Goal: Download file/media

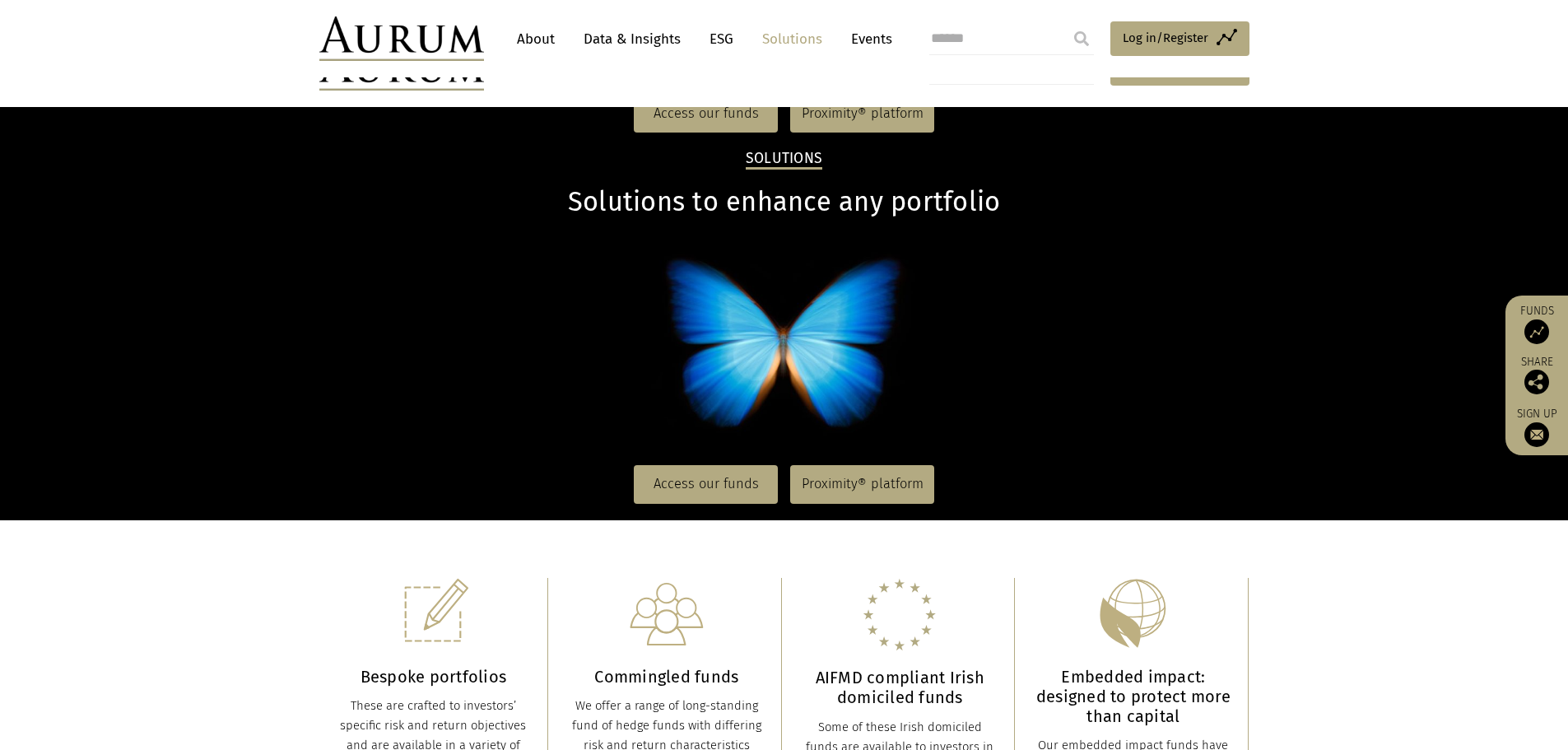
scroll to position [2994, 0]
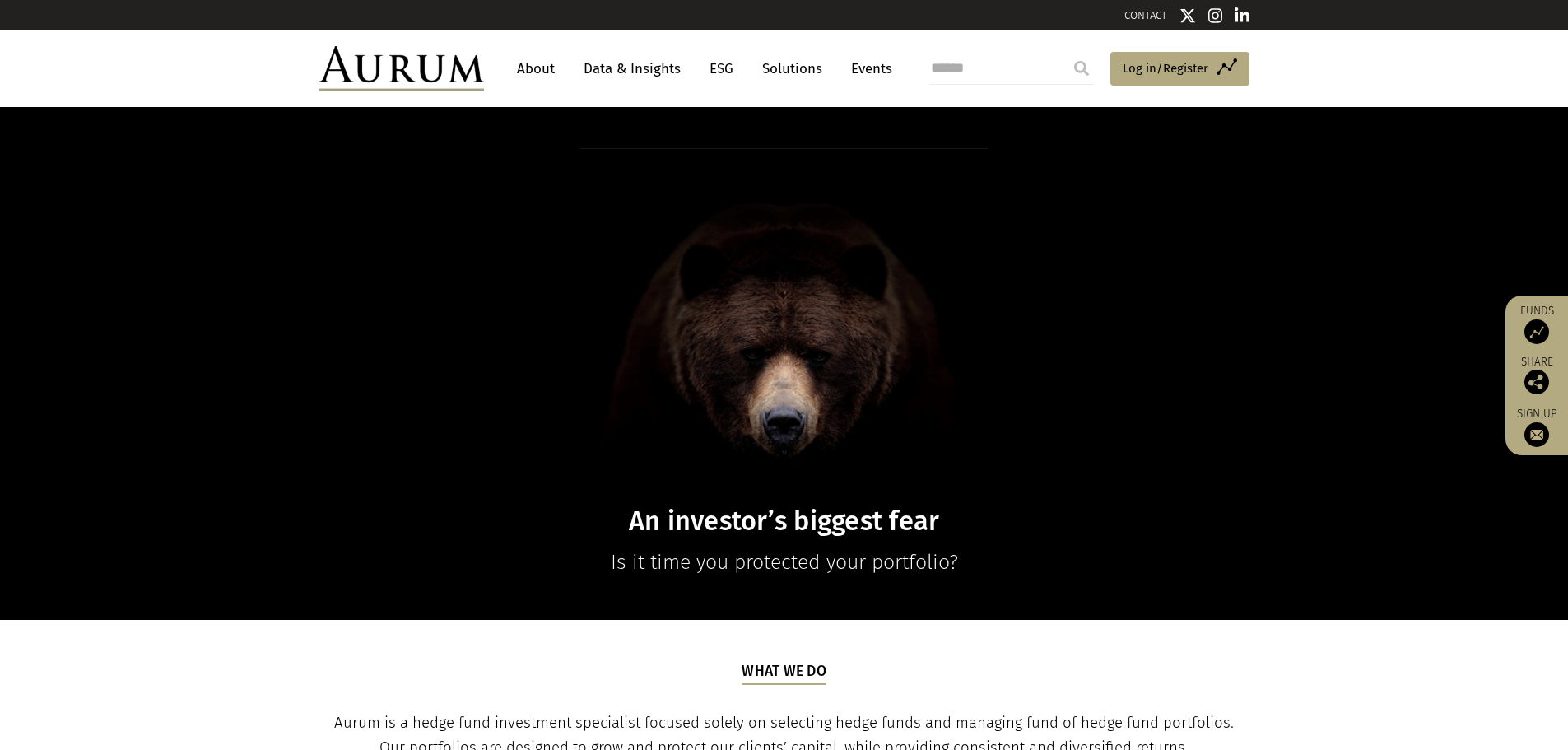
click at [713, 65] on link "ESG" at bounding box center [721, 69] width 40 height 30
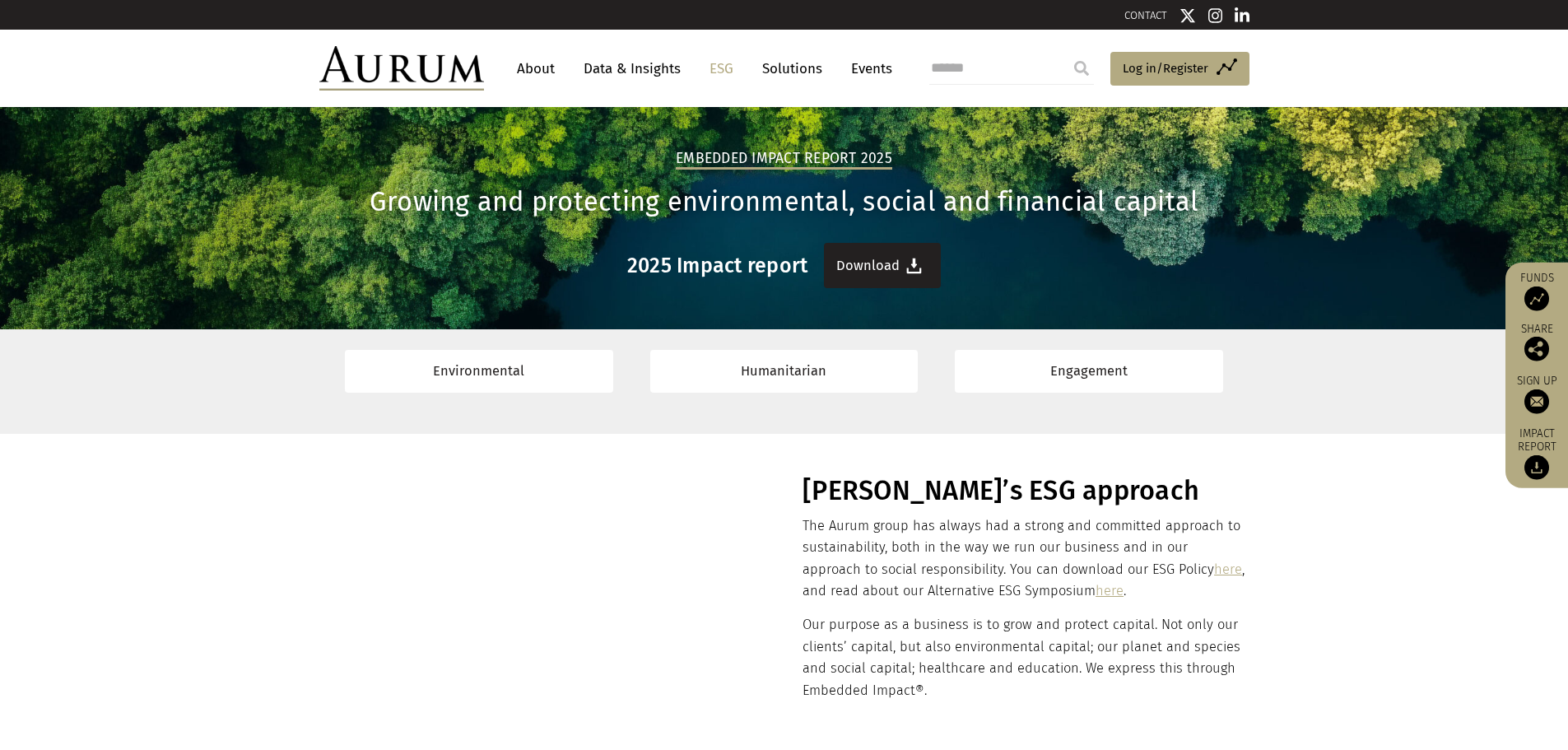
click at [855, 270] on link "Download" at bounding box center [883, 265] width 117 height 45
